Goal: Transaction & Acquisition: Purchase product/service

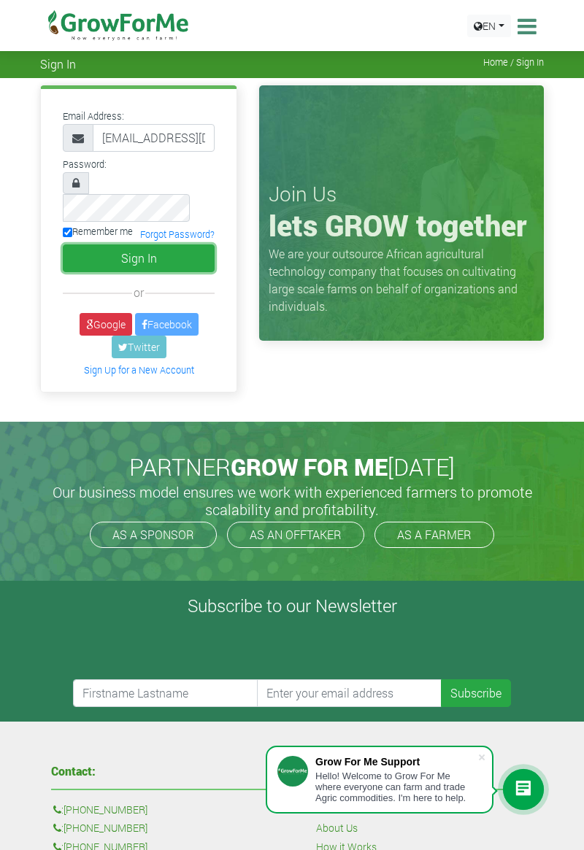
click at [160, 244] on button "Sign In" at bounding box center [139, 258] width 152 height 28
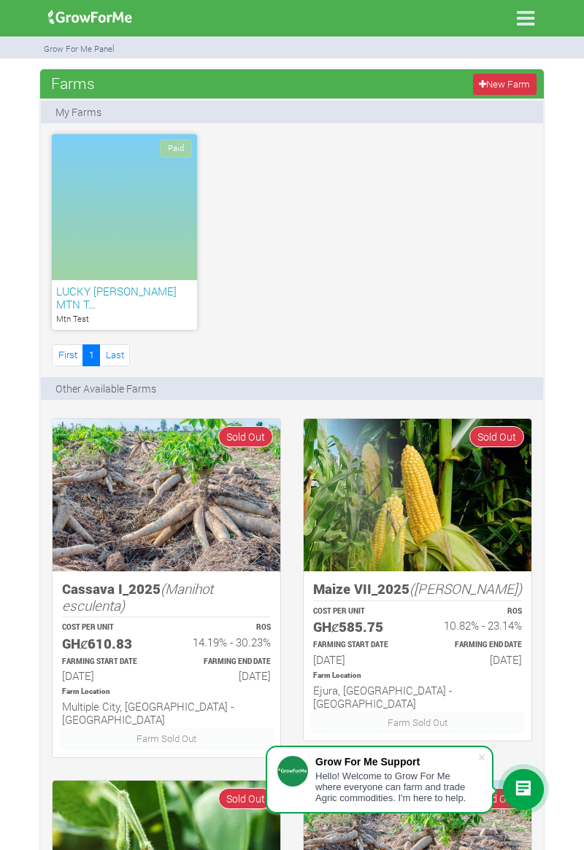
click at [524, 23] on icon at bounding box center [525, 18] width 31 height 31
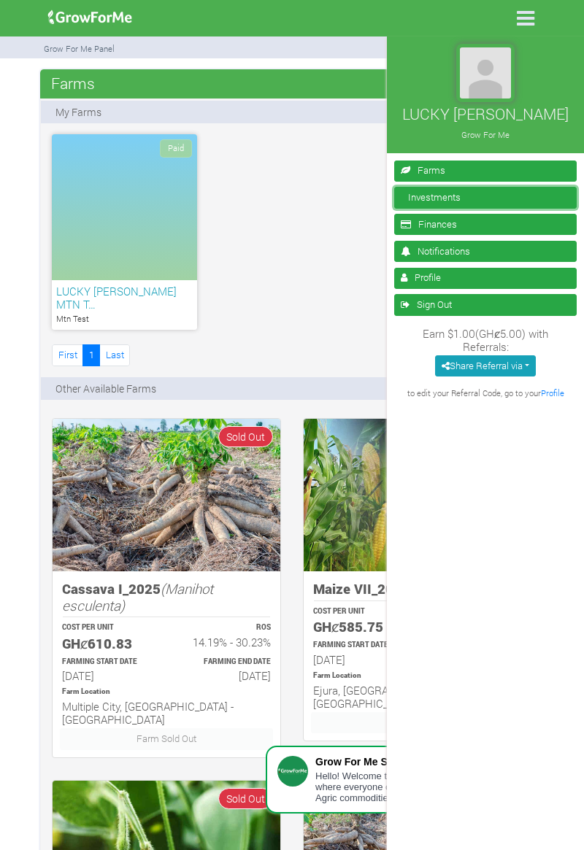
click at [522, 192] on link "Investments" at bounding box center [485, 197] width 182 height 21
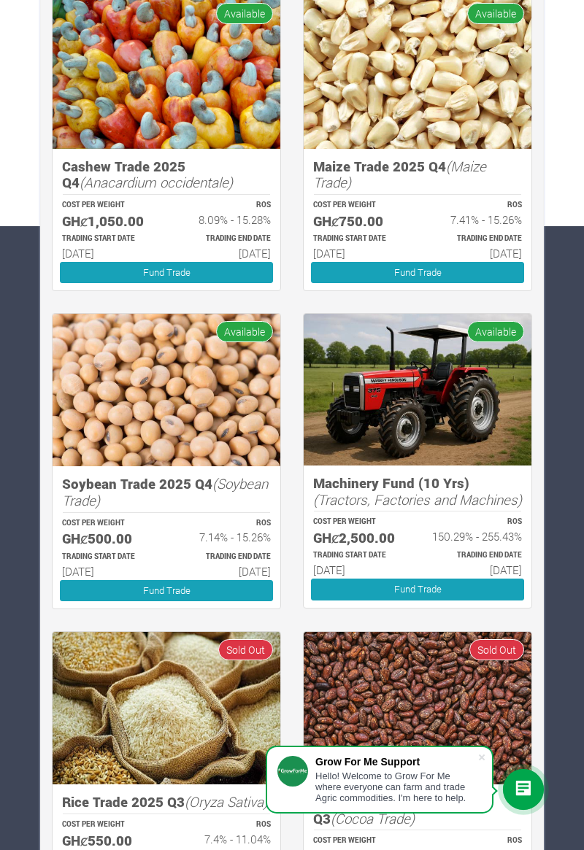
scroll to position [623, 0]
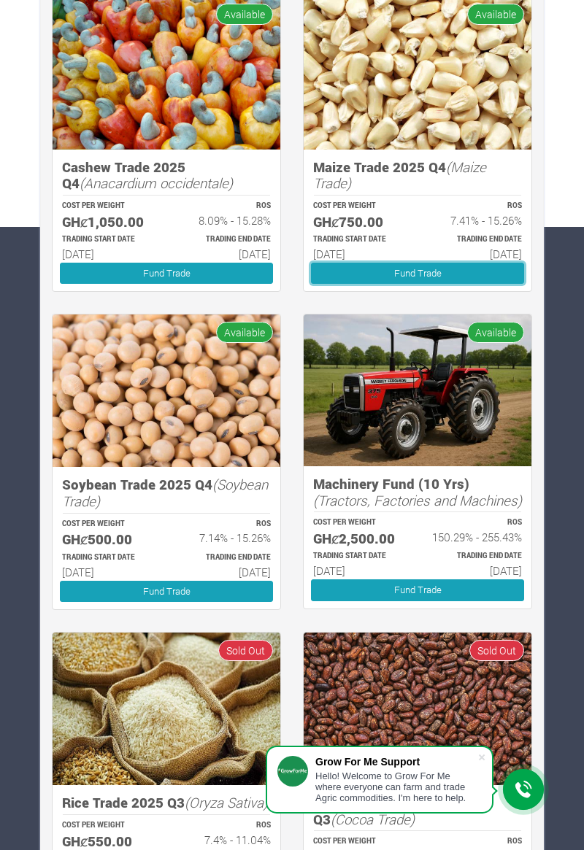
click at [442, 270] on link "Fund Trade" at bounding box center [417, 273] width 213 height 21
